Goal: Navigation & Orientation: Find specific page/section

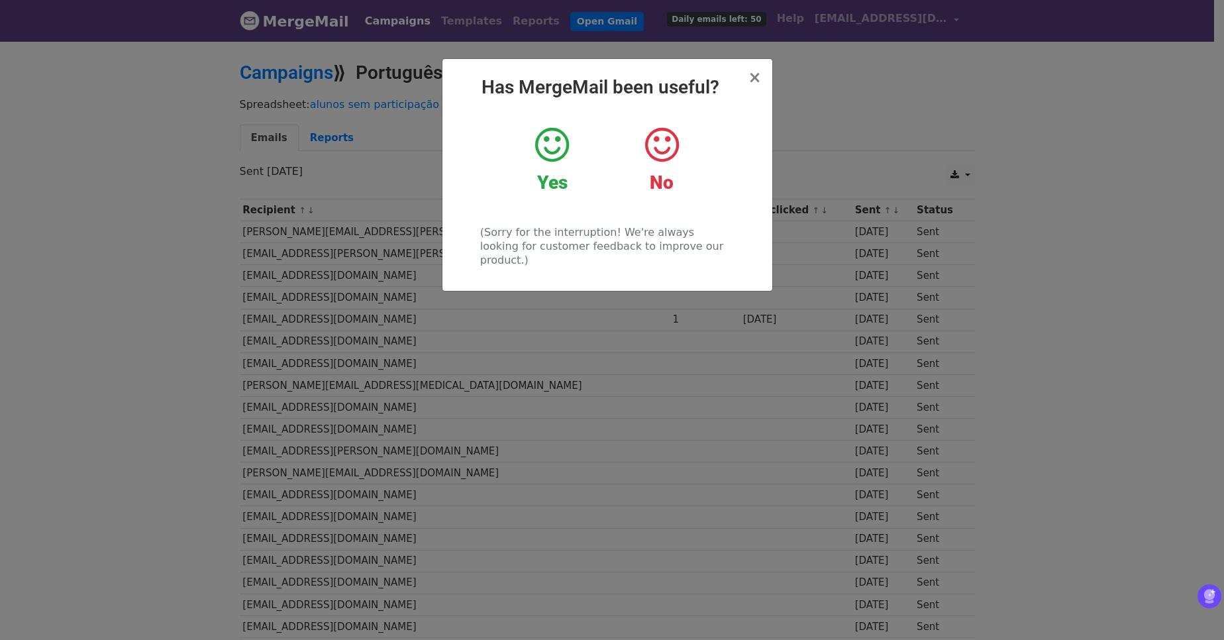
click at [556, 151] on icon at bounding box center [552, 145] width 34 height 40
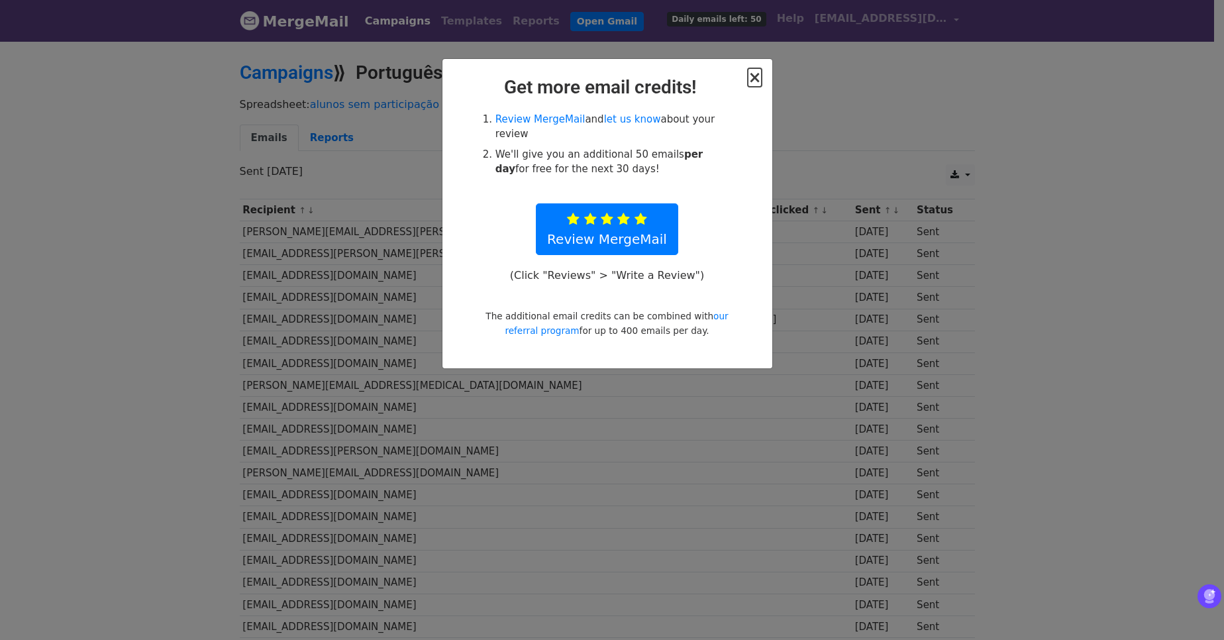
click at [753, 78] on span "×" at bounding box center [754, 77] width 13 height 19
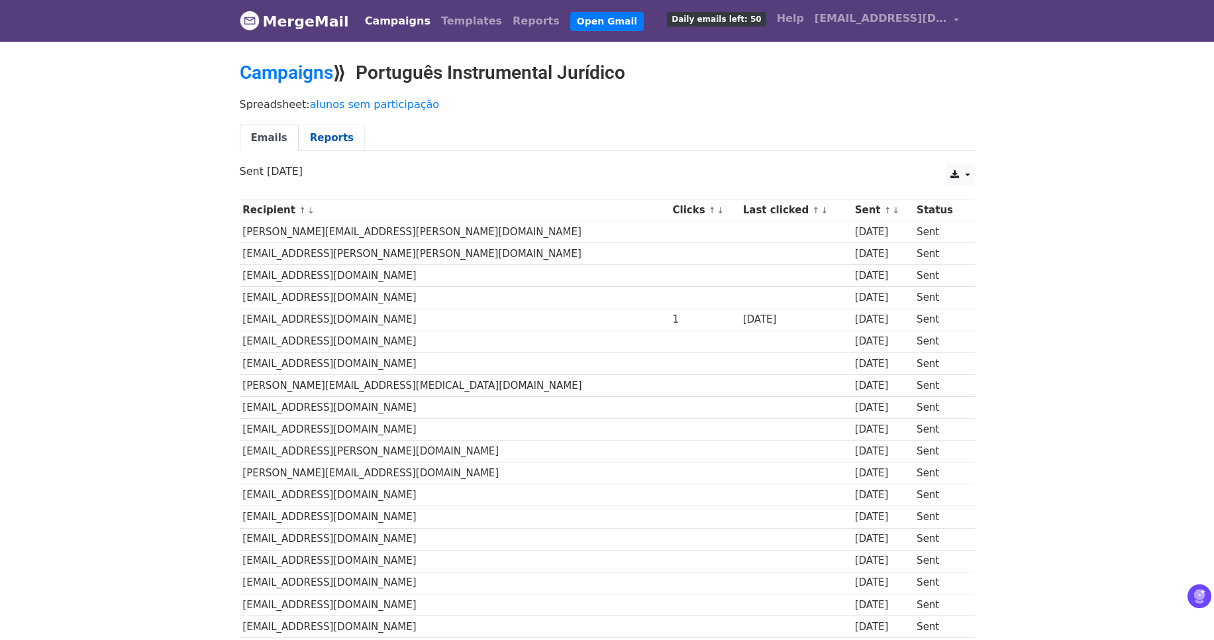
click at [323, 142] on link "Reports" at bounding box center [332, 138] width 66 height 27
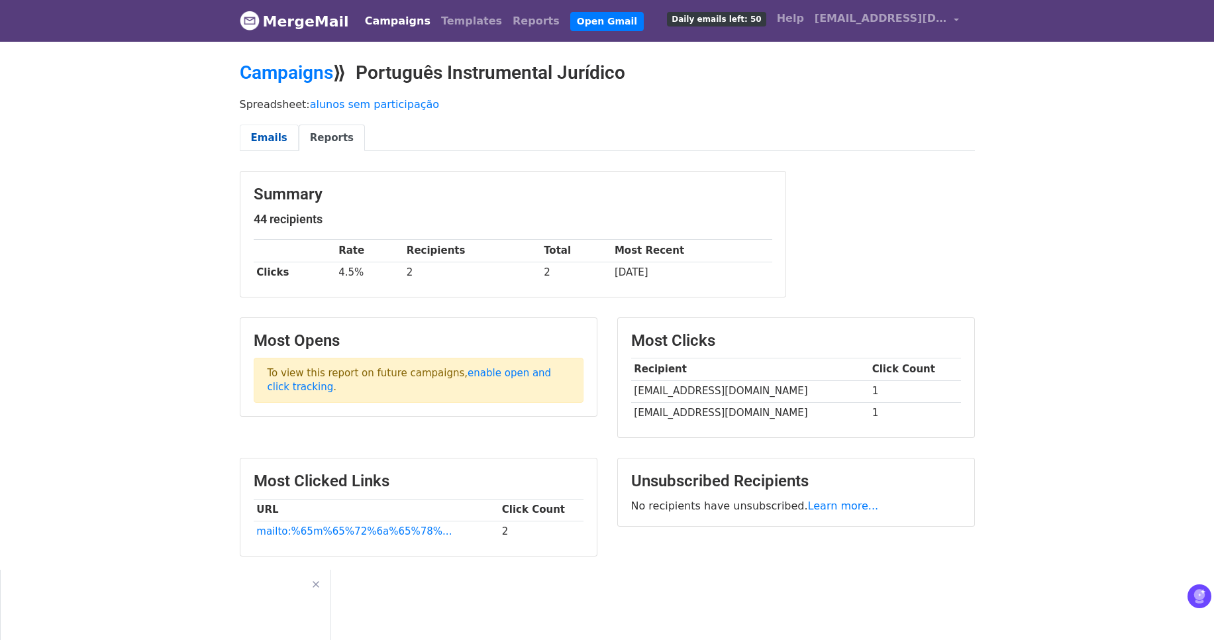
click at [267, 138] on link "Emails" at bounding box center [269, 138] width 59 height 27
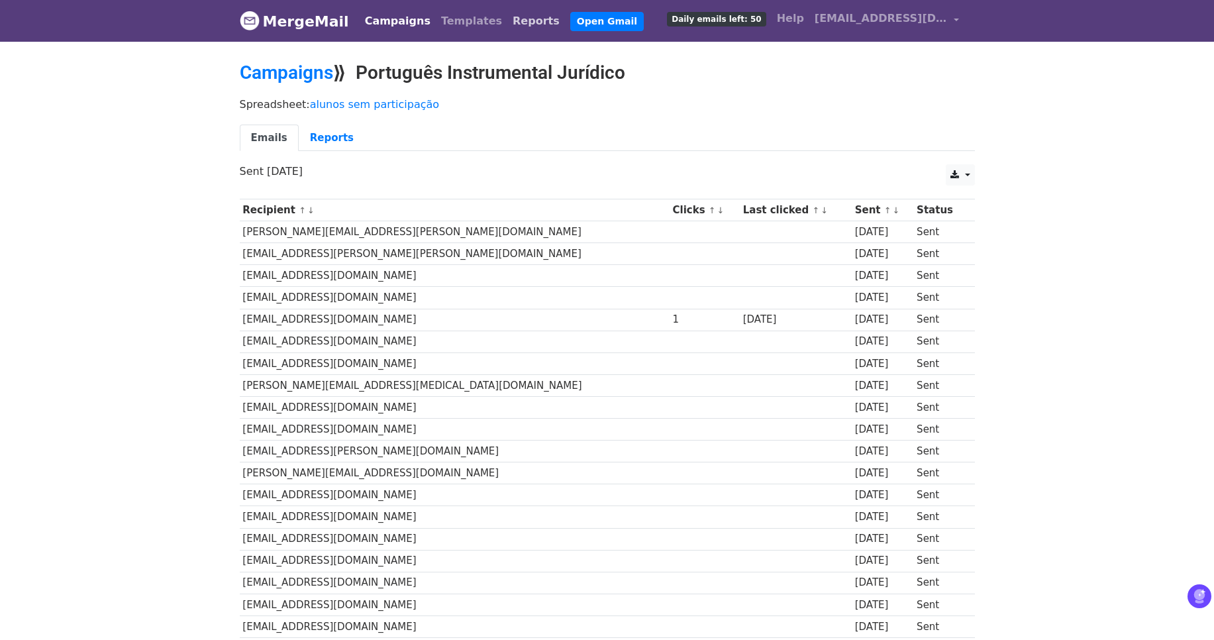
click at [508, 30] on link "Reports" at bounding box center [536, 21] width 58 height 26
click at [507, 24] on link "Reports" at bounding box center [536, 21] width 58 height 26
click at [453, 28] on link "Templates" at bounding box center [472, 21] width 72 height 26
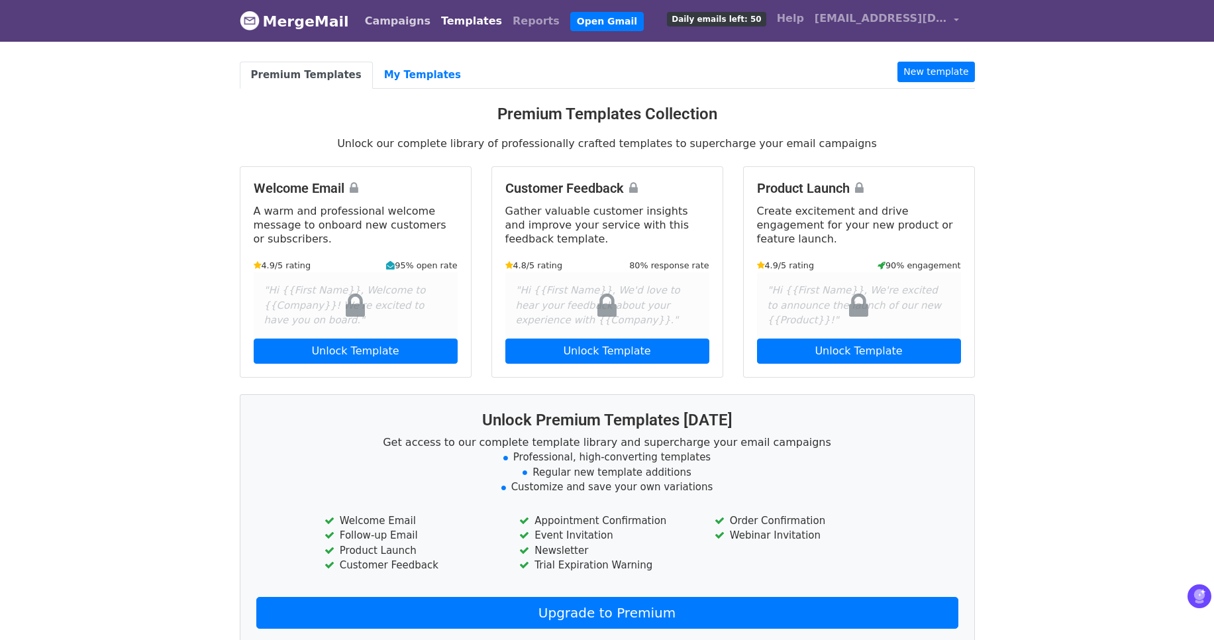
click at [385, 26] on link "Campaigns" at bounding box center [398, 21] width 76 height 26
